Goal: Complete application form

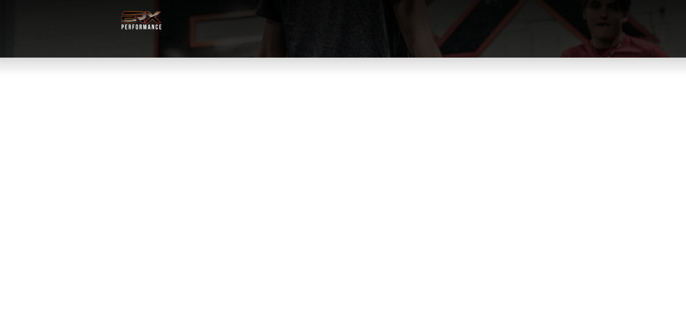
select select "**"
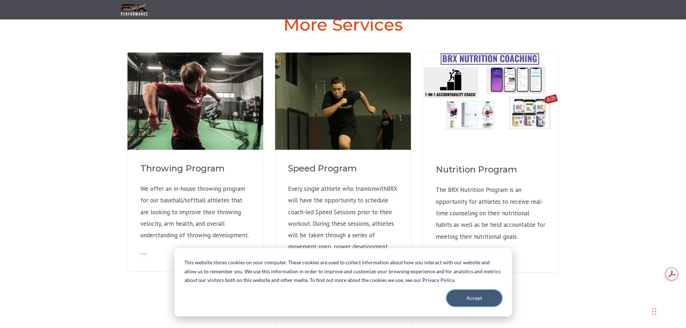
click at [472, 299] on button "Accept" at bounding box center [474, 298] width 55 height 17
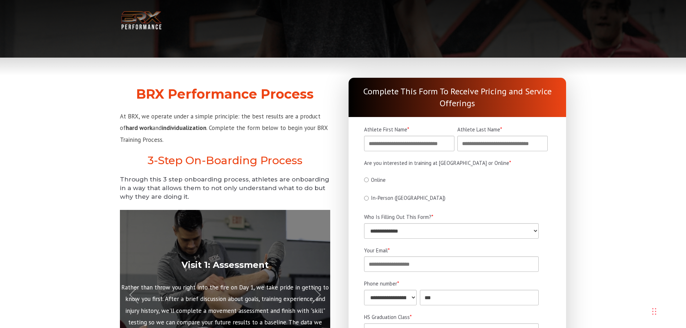
click at [131, 18] on img at bounding box center [141, 20] width 43 height 22
